Goal: Information Seeking & Learning: Understand process/instructions

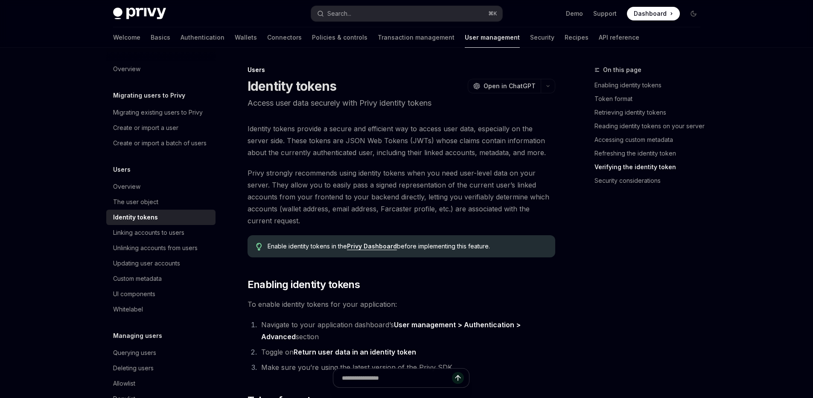
scroll to position [2275, 0]
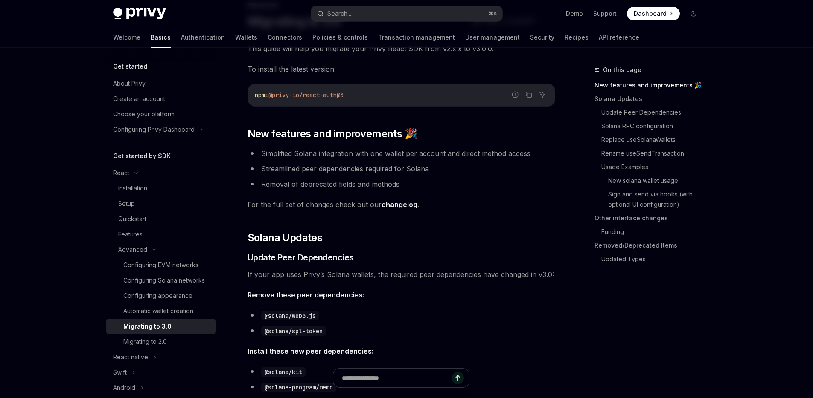
scroll to position [75, 0]
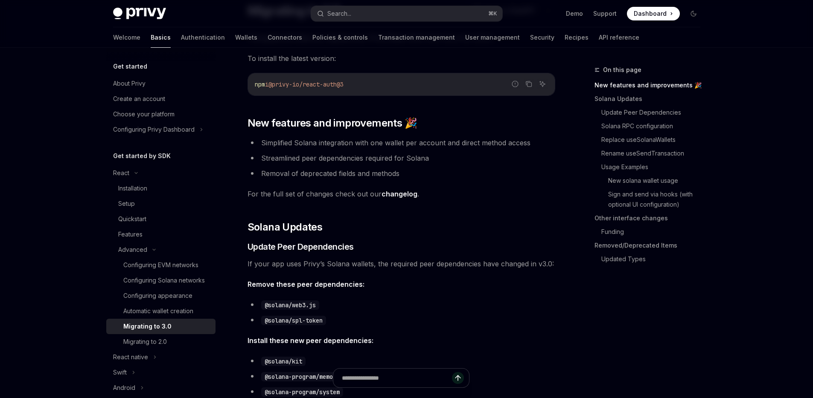
click at [422, 139] on li "Simplified Solana integration with one wallet per account and direct method acc…" at bounding box center [401, 143] width 308 height 12
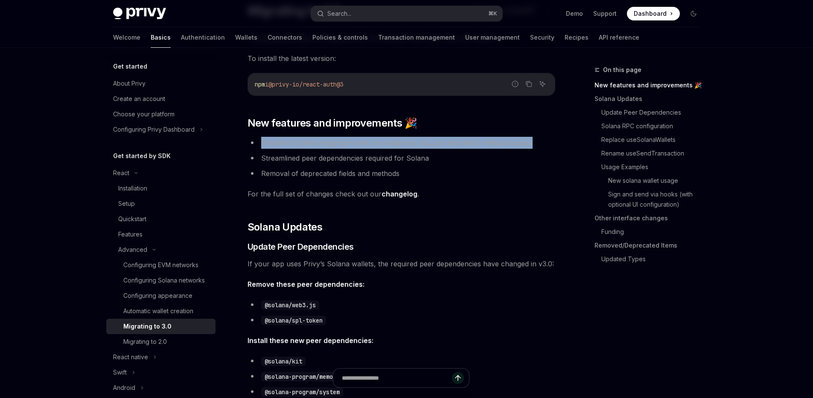
click at [422, 139] on li "Simplified Solana integration with one wallet per account and direct method acc…" at bounding box center [401, 143] width 308 height 12
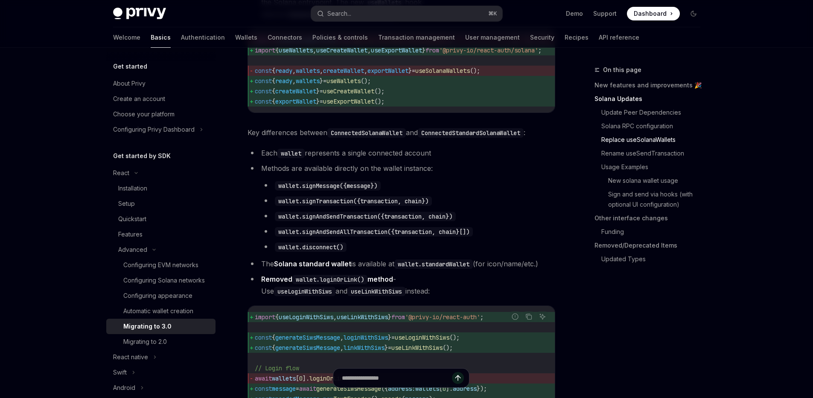
scroll to position [855, 0]
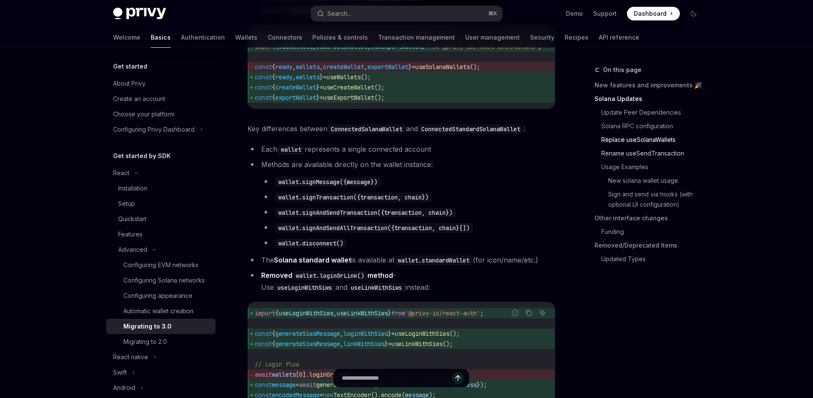
click at [627, 156] on link "Rename useSendTransaction" at bounding box center [654, 154] width 106 height 14
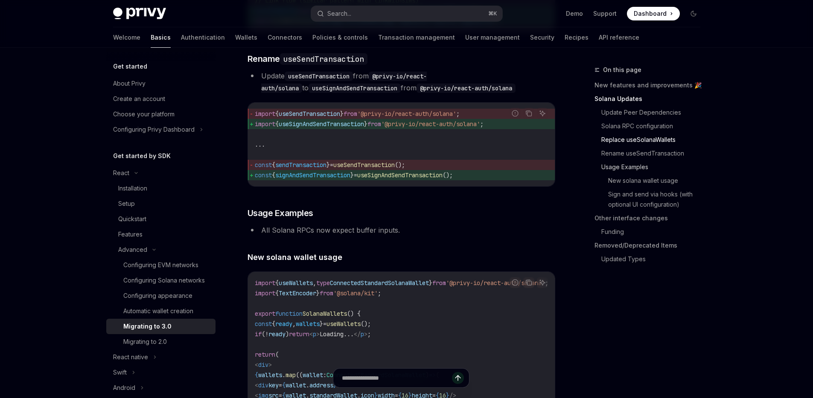
click at [621, 172] on link "Usage Examples" at bounding box center [654, 167] width 106 height 14
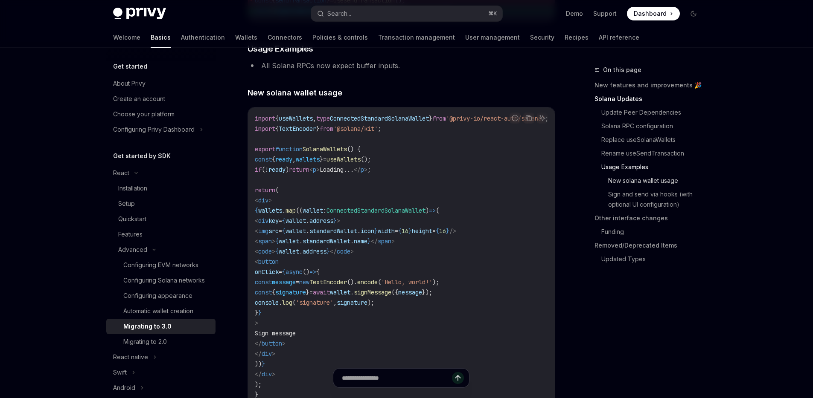
click at [617, 182] on link "New solana wallet usage" at bounding box center [657, 181] width 99 height 14
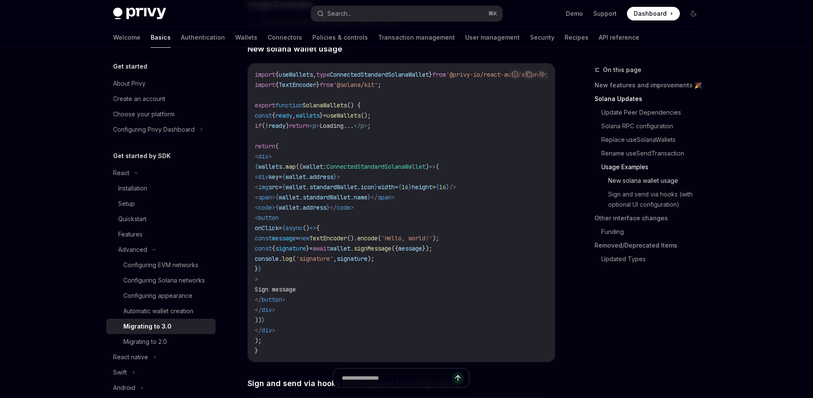
scroll to position [1500, 0]
click at [636, 221] on link "Other interface changes" at bounding box center [650, 219] width 113 height 14
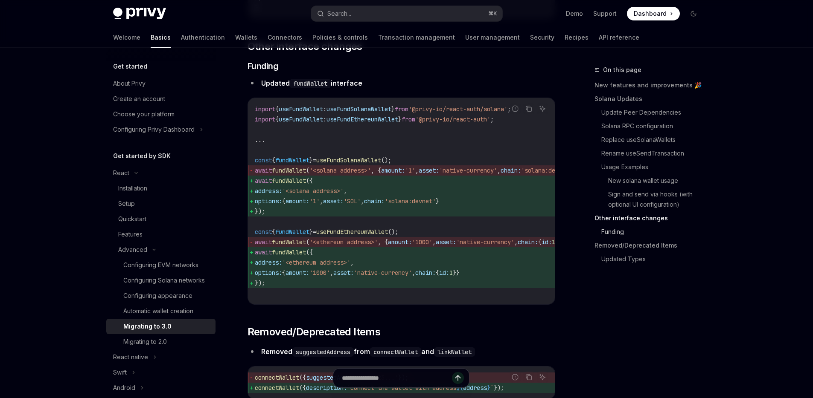
scroll to position [2546, 0]
click at [630, 231] on link "Funding" at bounding box center [654, 232] width 106 height 14
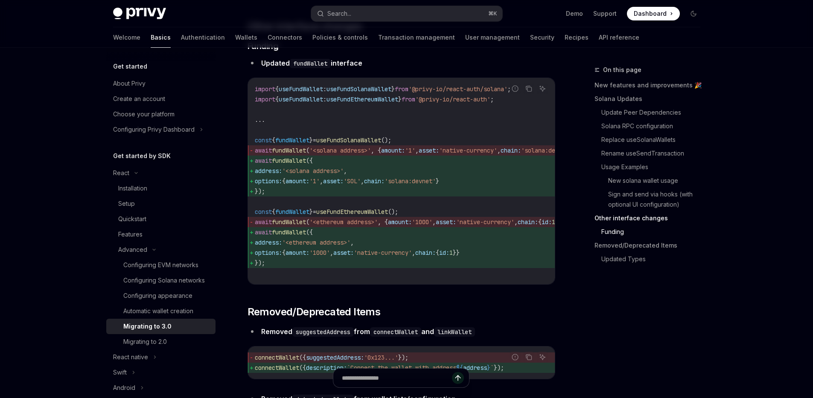
scroll to position [2567, 0]
click at [630, 244] on link "Removed/Deprecated Items" at bounding box center [650, 246] width 113 height 14
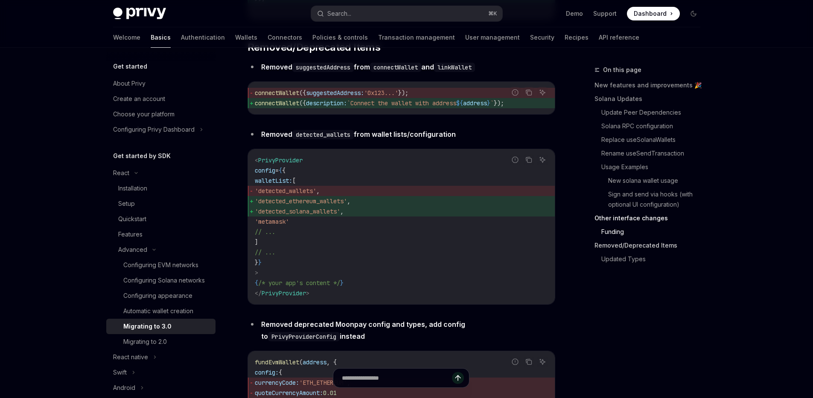
scroll to position [2836, 0]
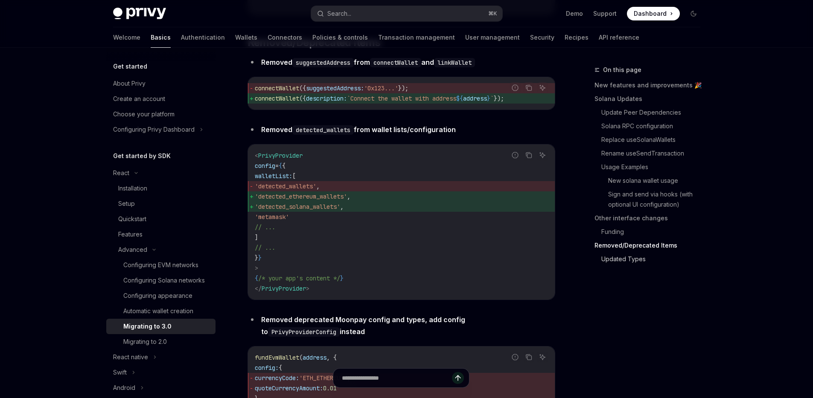
click at [623, 260] on link "Updated Types" at bounding box center [654, 260] width 106 height 14
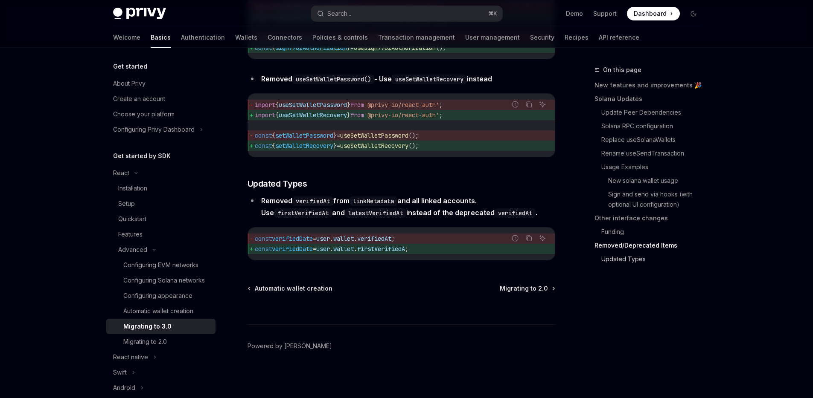
scroll to position [3786, 0]
click at [618, 139] on link "Replace useSolanaWallets" at bounding box center [654, 140] width 106 height 14
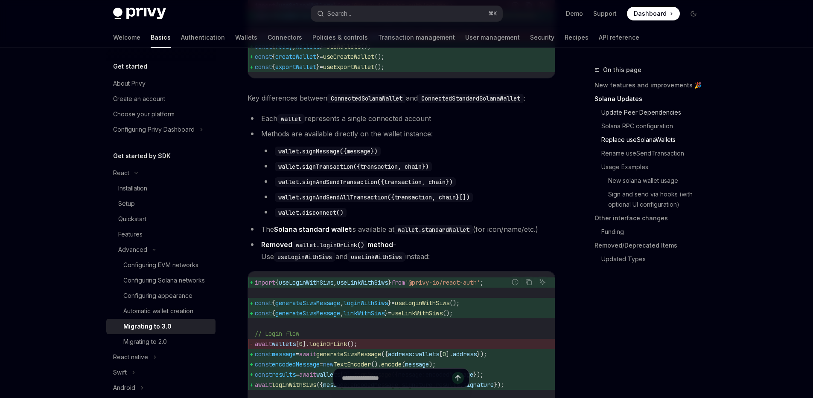
click at [634, 116] on link "Update Peer Dependencies" at bounding box center [654, 113] width 106 height 14
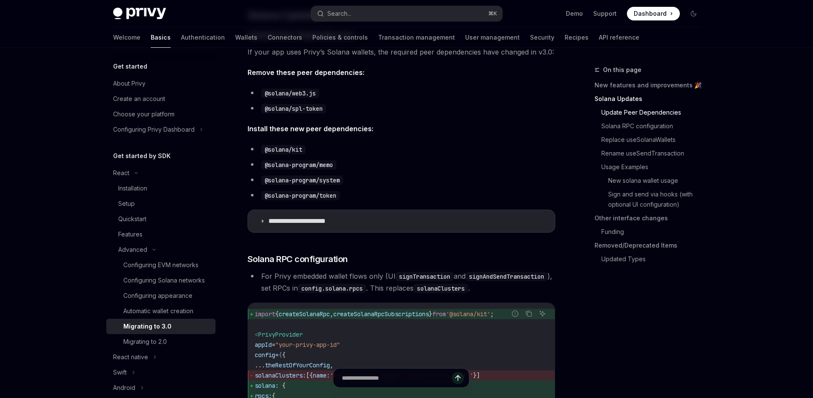
scroll to position [404, 0]
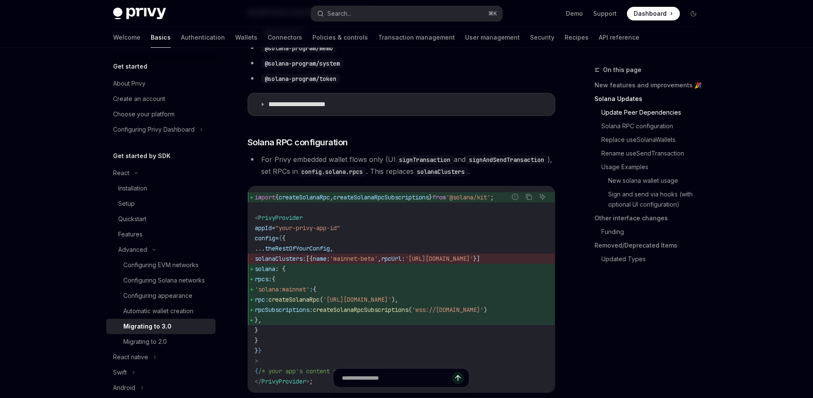
click at [387, 173] on li "For Privy embedded wallet flows only (UI signTransaction and signAndSendTransac…" at bounding box center [401, 166] width 308 height 24
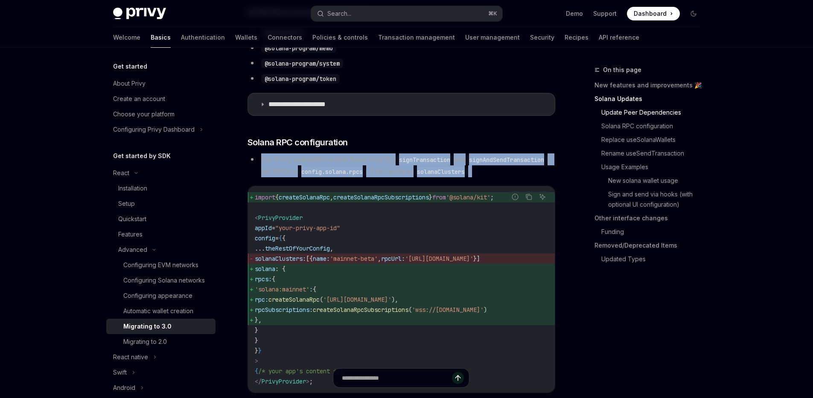
click at [387, 173] on li "For Privy embedded wallet flows only (UI signTransaction and signAndSendTransac…" at bounding box center [401, 166] width 308 height 24
click at [377, 177] on li "For Privy embedded wallet flows only (UI signTransaction and signAndSendTransac…" at bounding box center [401, 166] width 308 height 24
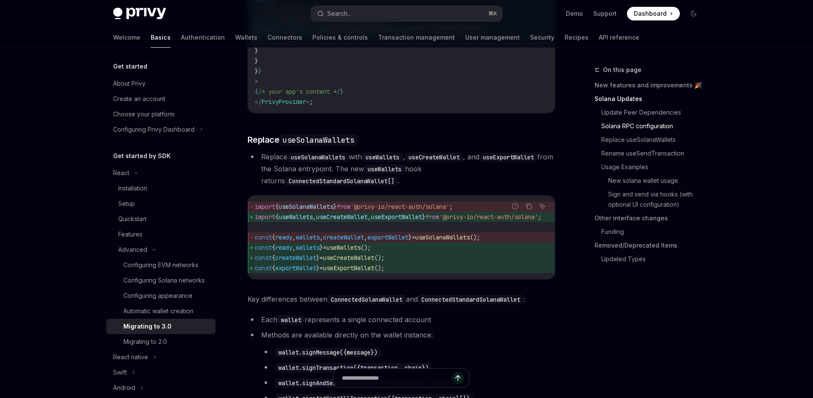
scroll to position [774, 0]
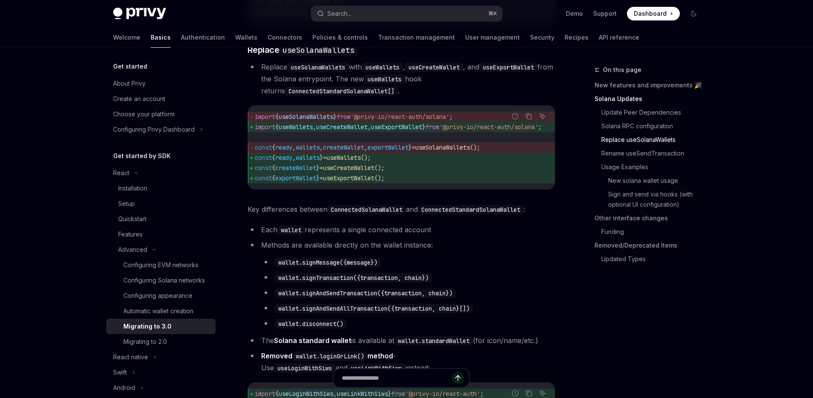
click at [421, 97] on li "Replace useSolanaWallets with useWallets , useCreateWallet , and useExportWalle…" at bounding box center [401, 79] width 308 height 36
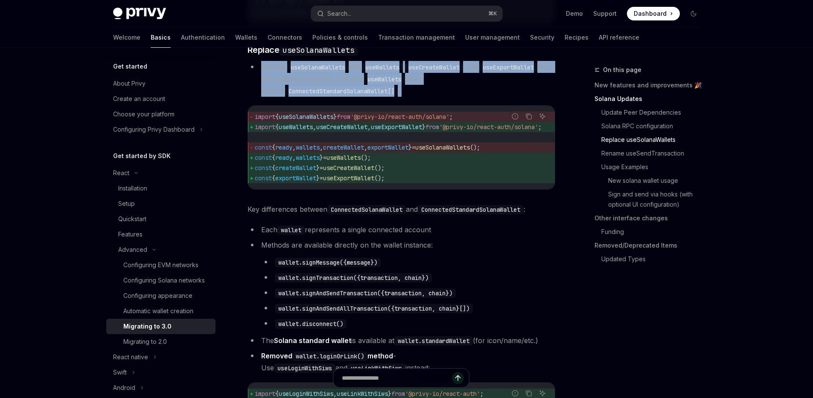
click at [421, 97] on li "Replace useSolanaWallets with useWallets , useCreateWallet , and useExportWalle…" at bounding box center [401, 79] width 308 height 36
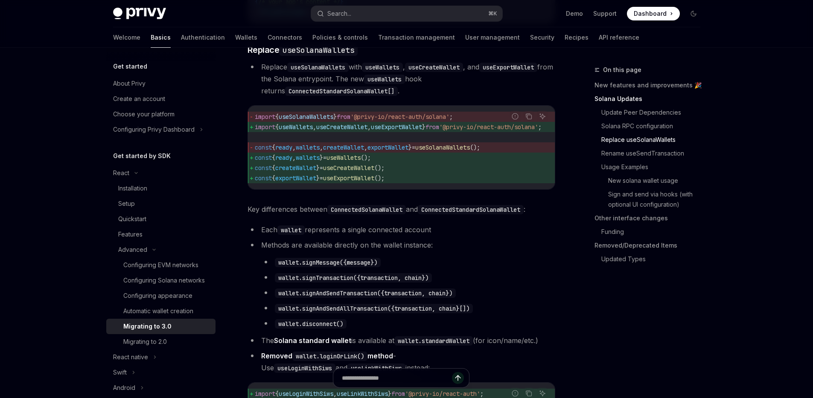
click at [422, 97] on li "Replace useSolanaWallets with useWallets , useCreateWallet , and useExportWalle…" at bounding box center [401, 79] width 308 height 36
drag, startPoint x: 470, startPoint y: 210, endPoint x: 540, endPoint y: 205, distance: 70.1
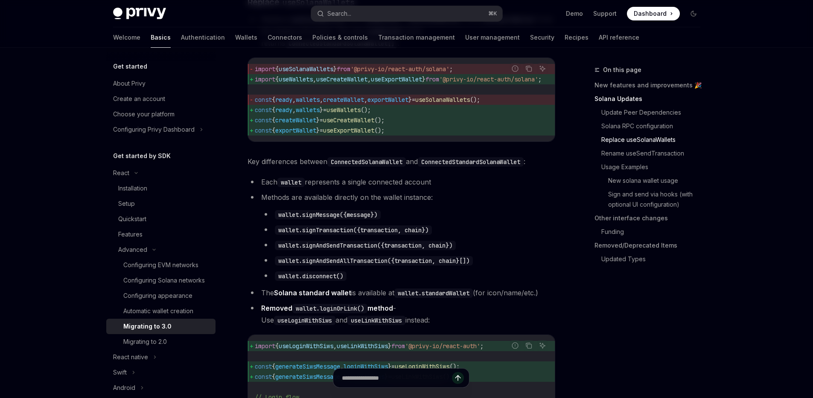
scroll to position [848, 0]
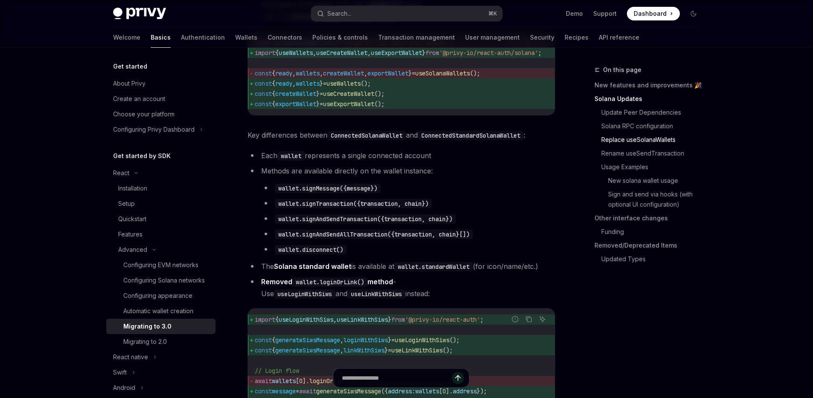
click at [464, 209] on li "wallet.signTransaction({transaction, chain})" at bounding box center [408, 203] width 294 height 12
click at [501, 215] on ul "wallet.signMessage({message}) wallet.signTransaction({transaction, chain}) wall…" at bounding box center [408, 218] width 294 height 73
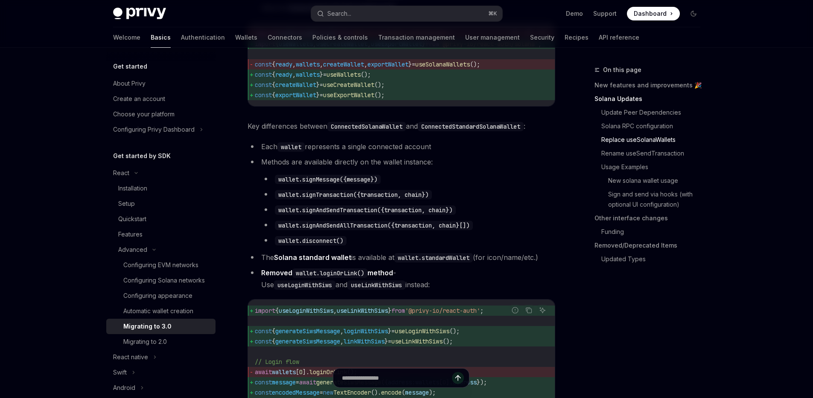
scroll to position [858, 0]
click at [355, 152] on li "Each wallet represents a single connected account" at bounding box center [401, 146] width 308 height 12
click at [554, 185] on li "wallet.signMessage({message})" at bounding box center [408, 179] width 294 height 12
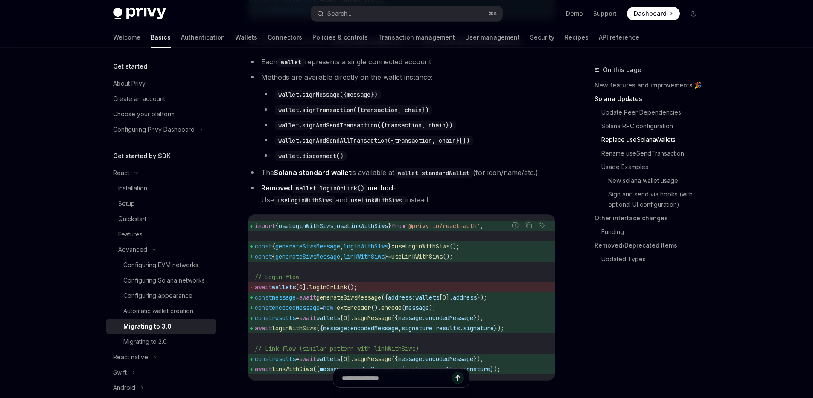
scroll to position [1014, 0]
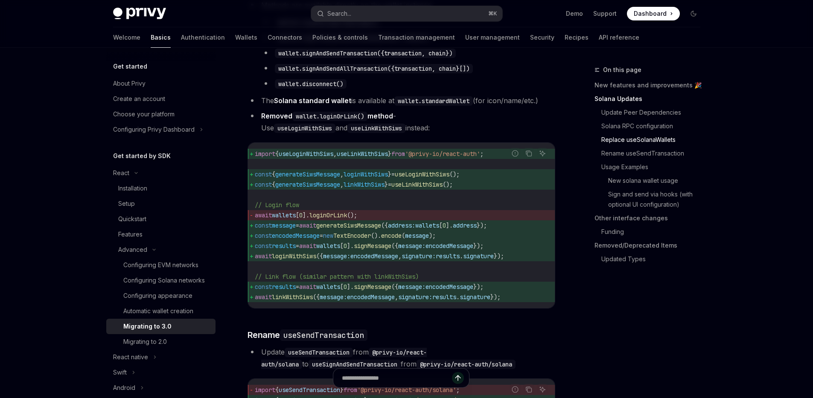
click at [393, 120] on strong "Removed wallet.loginOrLink() method" at bounding box center [327, 116] width 132 height 9
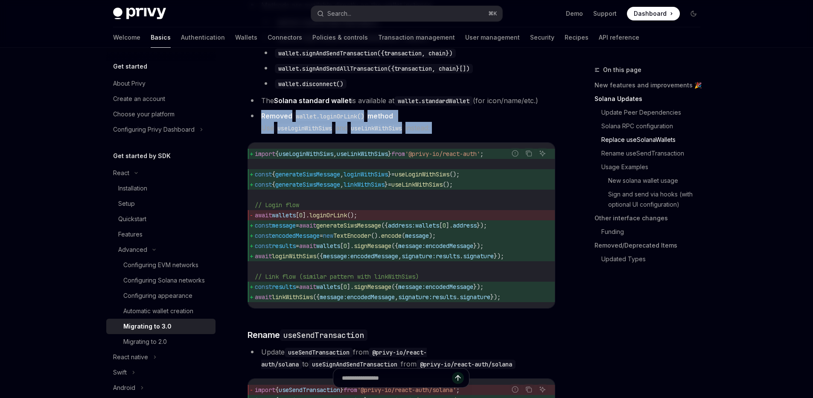
click at [393, 120] on strong "Removed wallet.loginOrLink() method" at bounding box center [327, 116] width 132 height 9
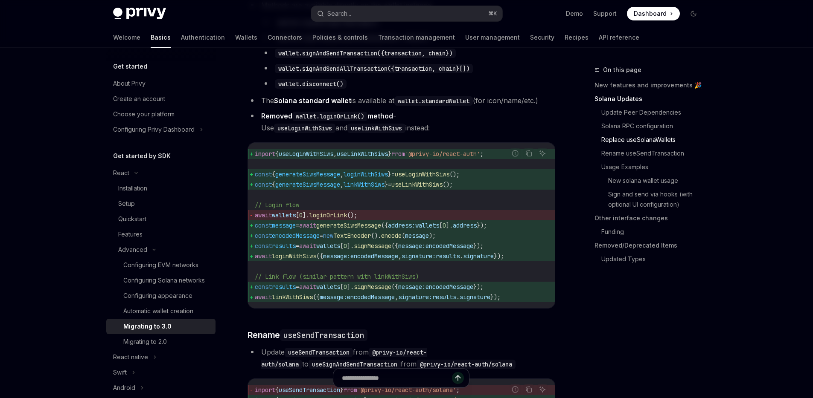
click at [454, 134] on li "Removed wallet.loginOrLink() method - Use useLoginWithSiws and useLinkWithSiws …" at bounding box center [401, 122] width 308 height 24
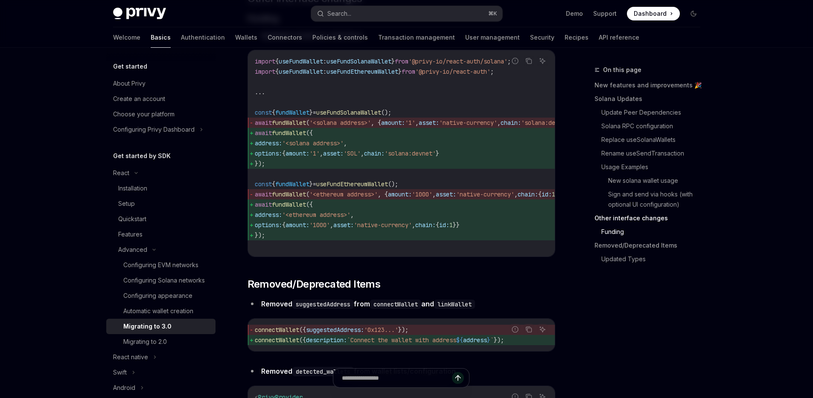
scroll to position [2594, 0]
click at [621, 197] on link "Sign and send via hooks (with optional UI configuration)" at bounding box center [657, 200] width 99 height 24
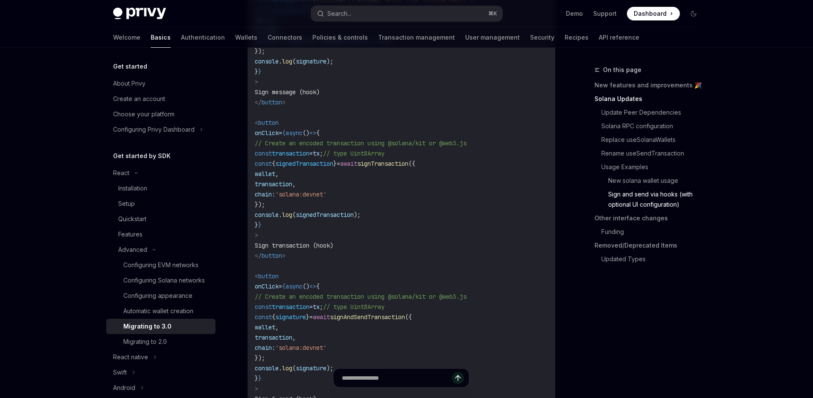
scroll to position [2155, 0]
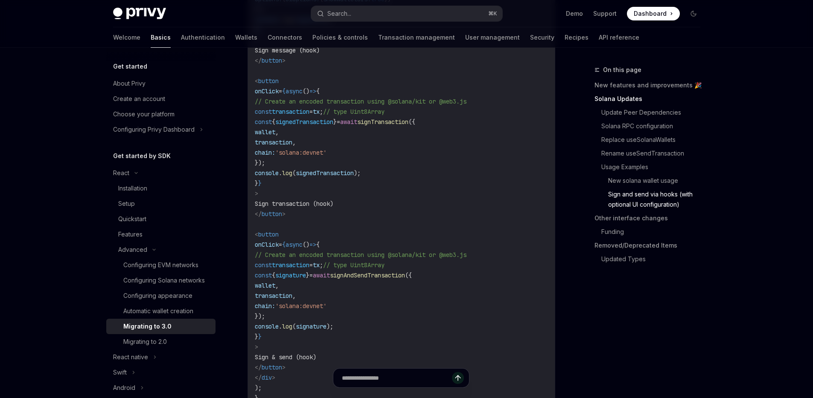
click at [387, 105] on span "// Create an encoded transaction using @solana/kit or @web3.js" at bounding box center [361, 102] width 212 height 8
click at [408, 126] on span "signTransaction" at bounding box center [382, 122] width 51 height 8
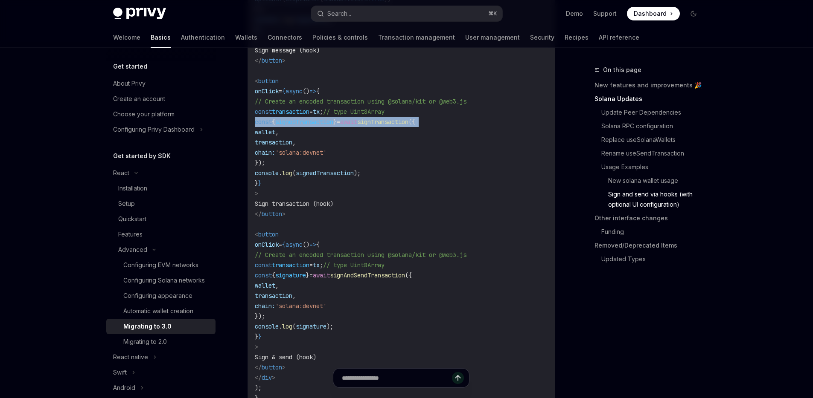
click at [408, 126] on span "signTransaction" at bounding box center [382, 122] width 51 height 8
click at [464, 196] on code "import { useWallets , useSignMessage , useSignTransaction , useSignAndSendTrans…" at bounding box center [401, 75] width 293 height 655
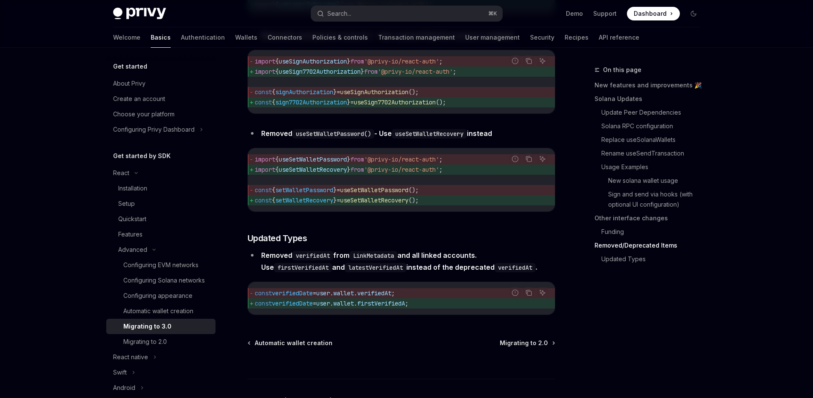
scroll to position [3786, 0]
